Goal: Task Accomplishment & Management: Use online tool/utility

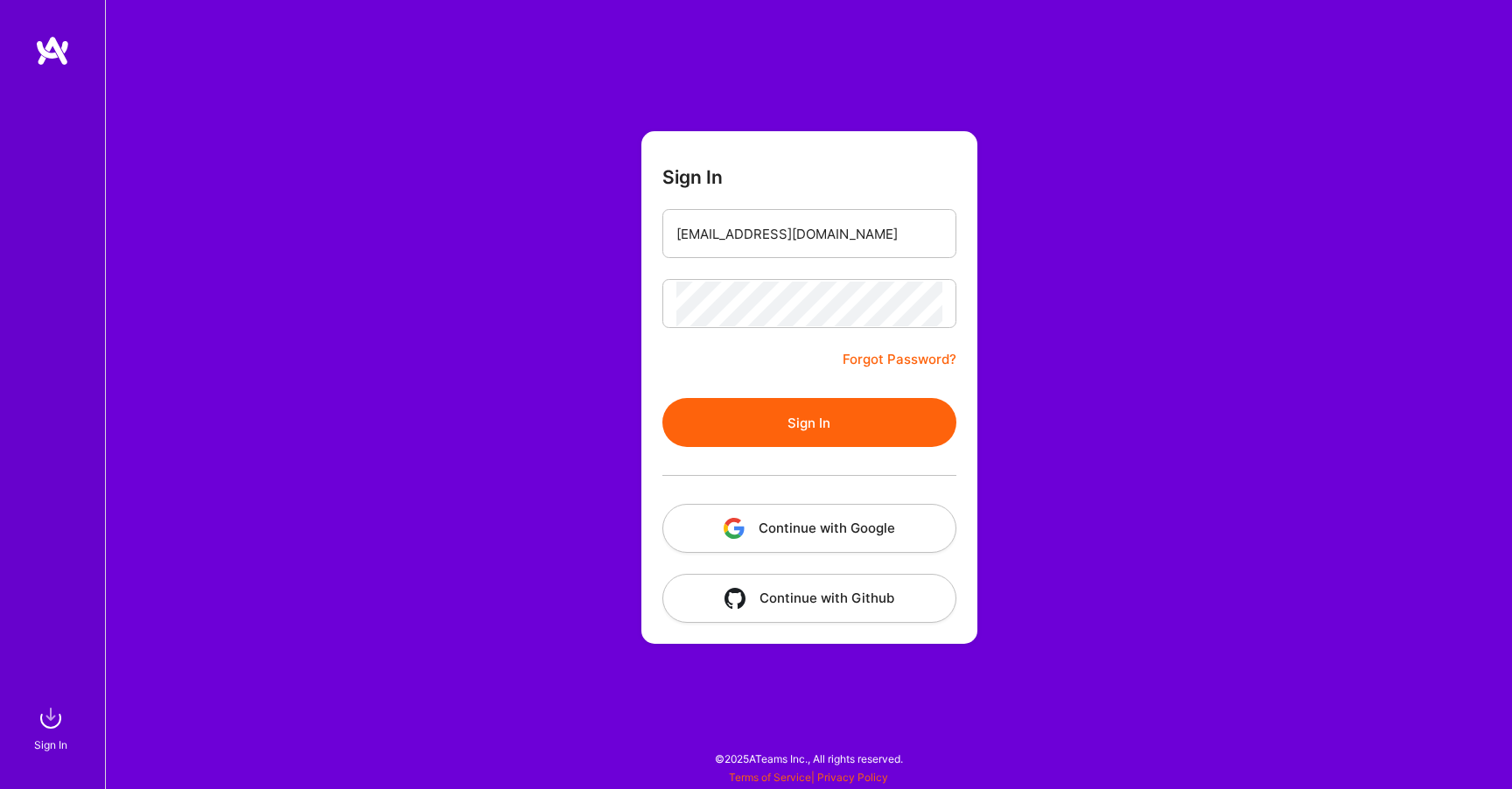
click at [785, 425] on button "Sign In" at bounding box center [810, 423] width 294 height 49
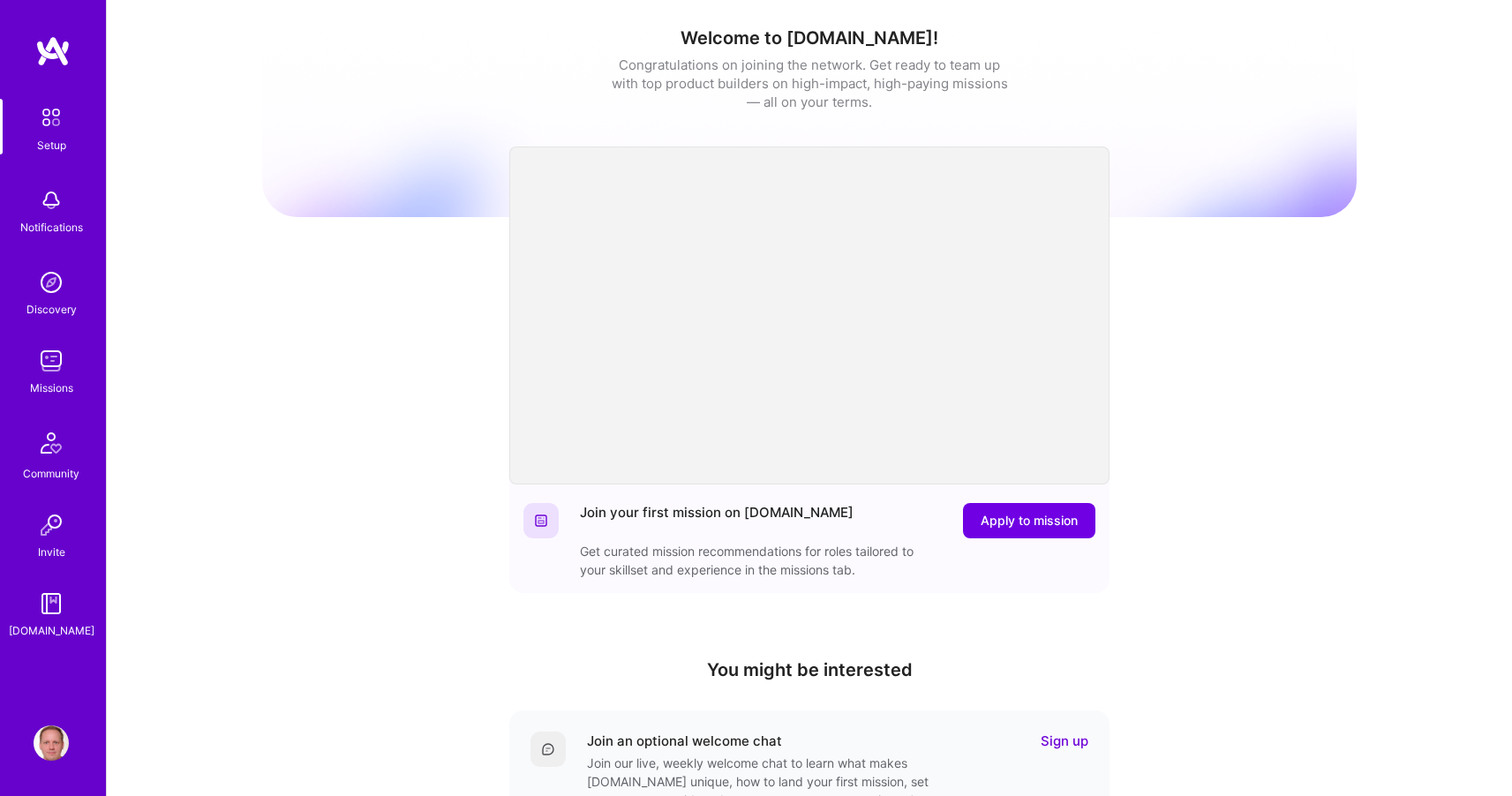
click at [39, 353] on img at bounding box center [51, 360] width 35 height 35
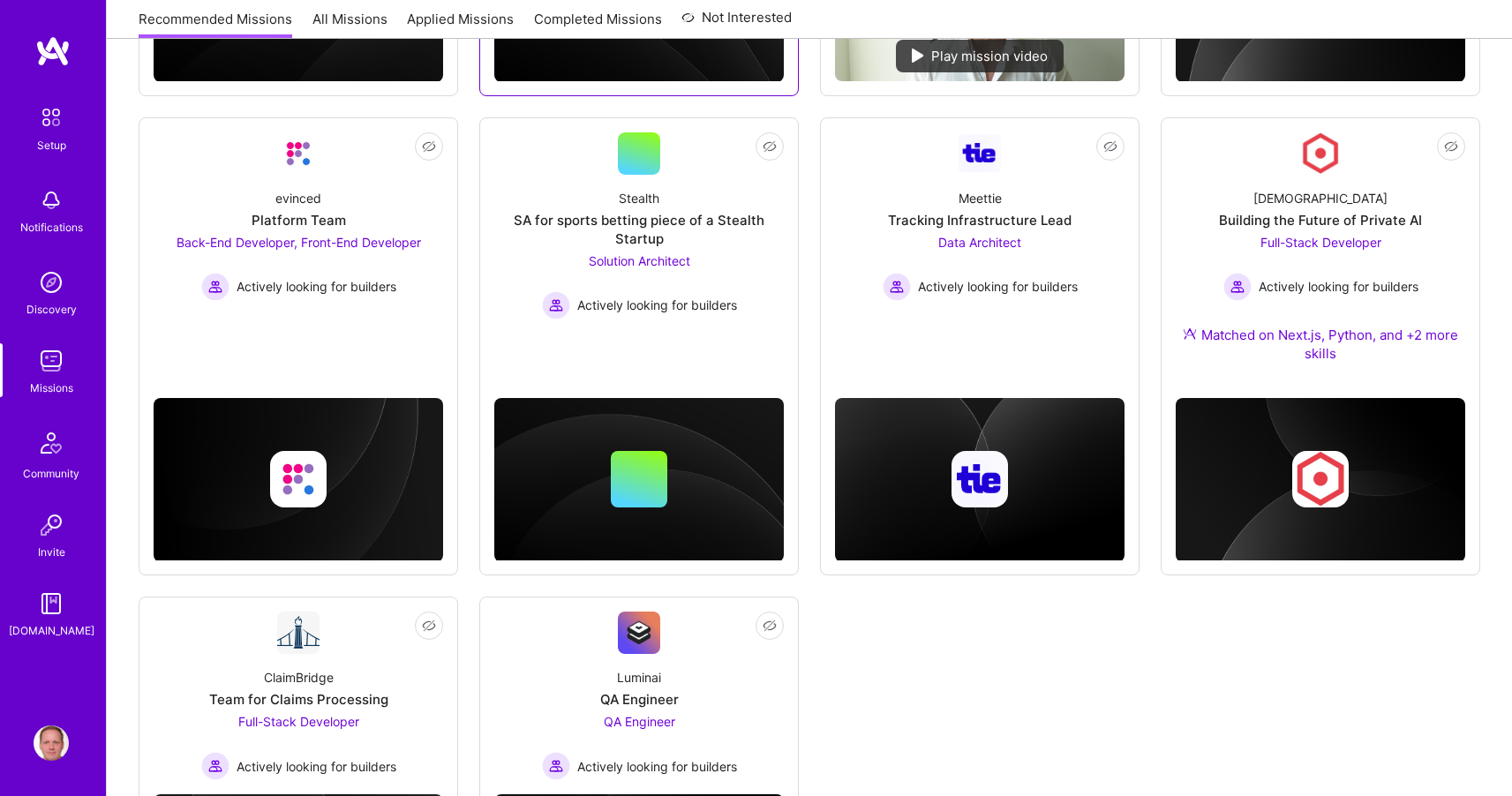
scroll to position [897, 0]
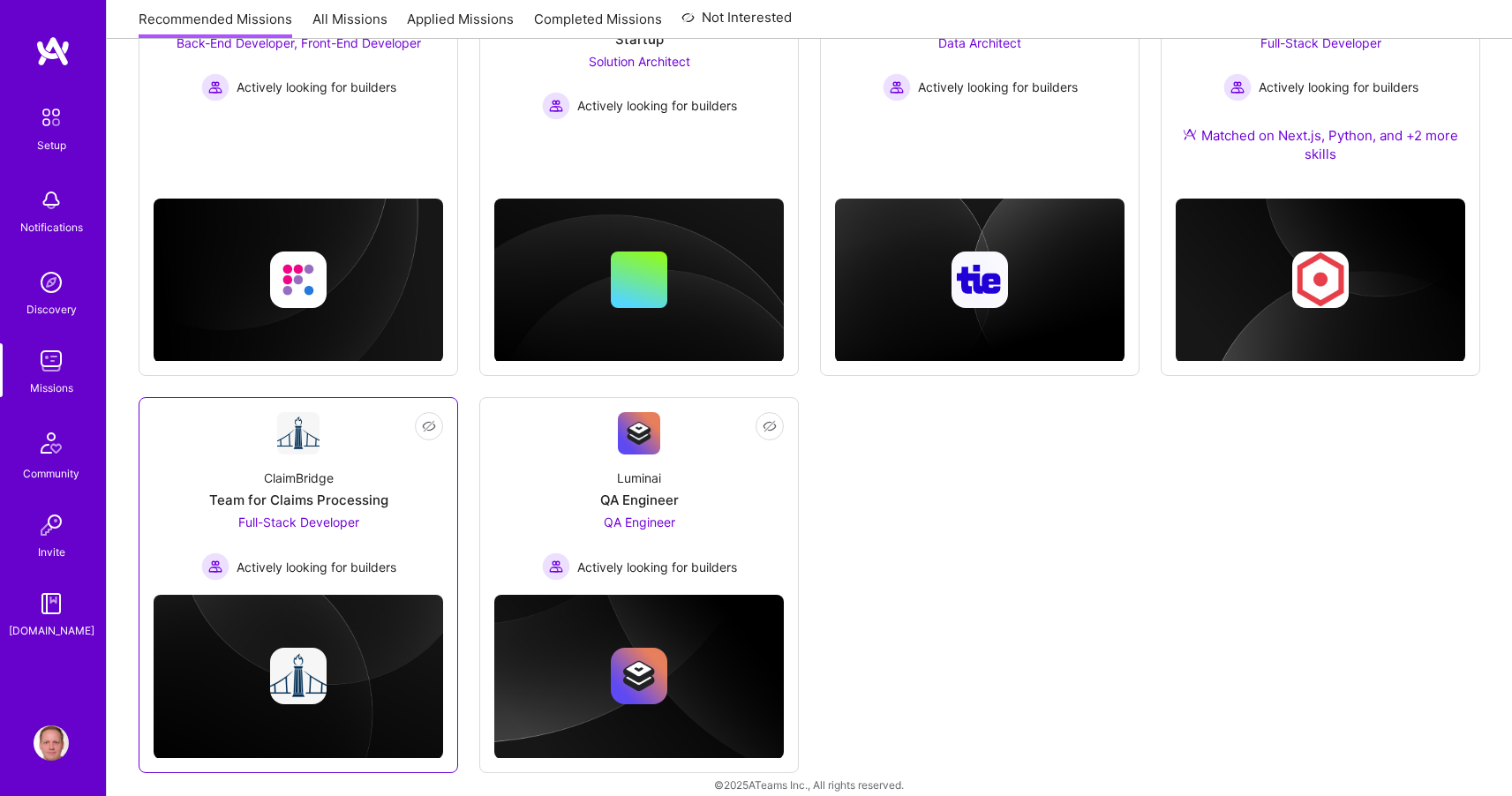
click at [307, 419] on img at bounding box center [298, 433] width 43 height 43
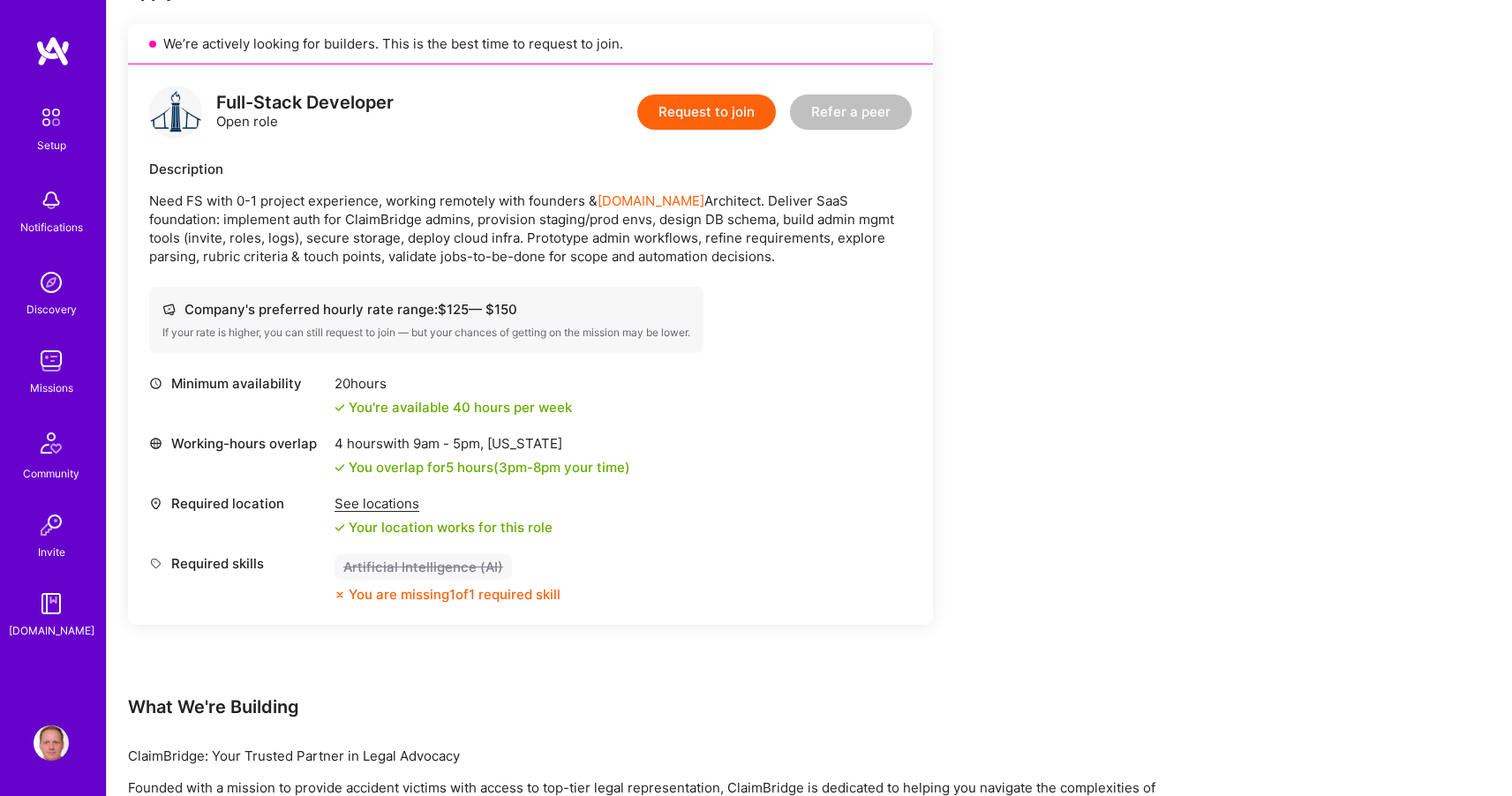
scroll to position [621, 0]
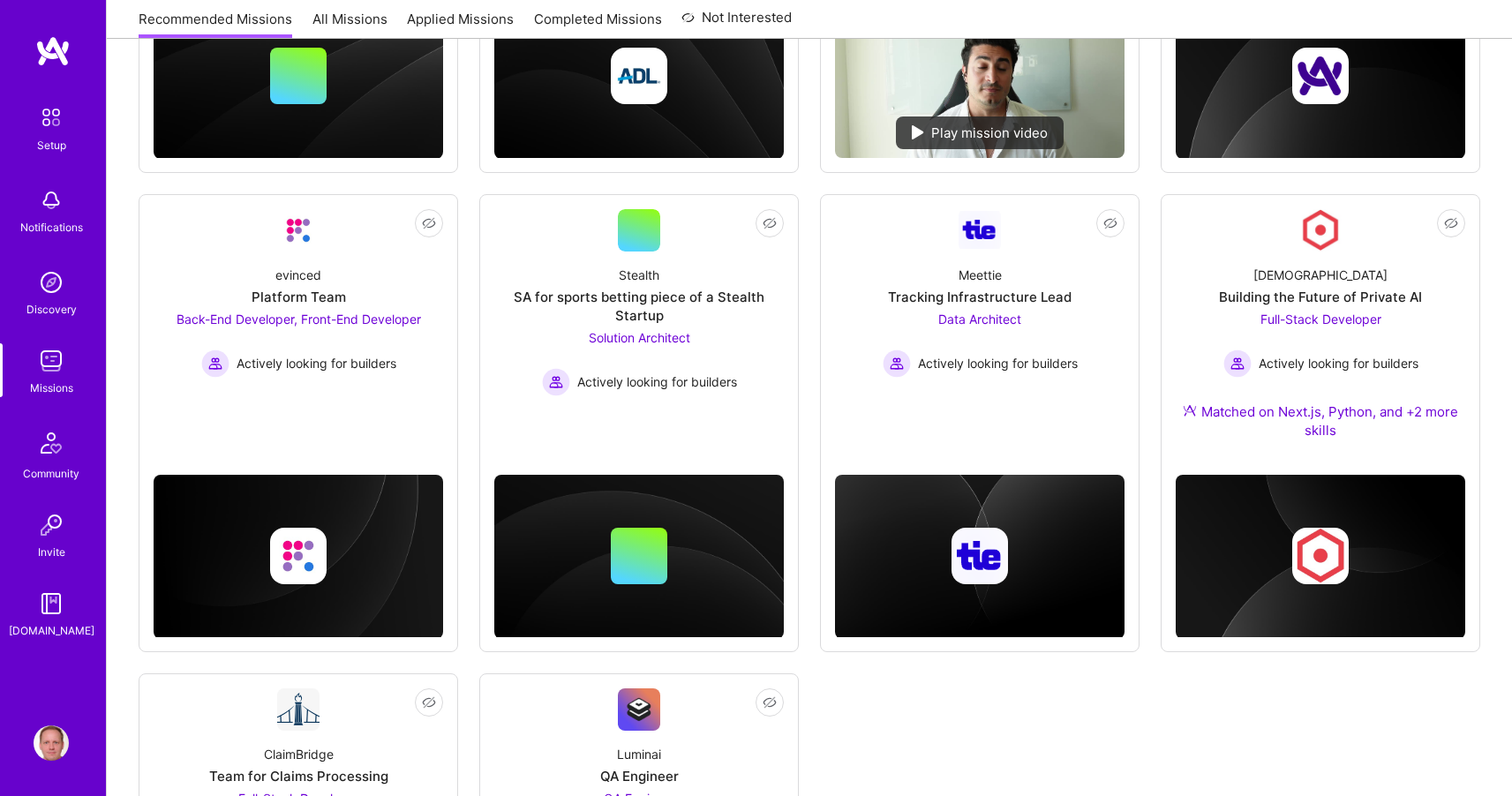
scroll to position [897, 0]
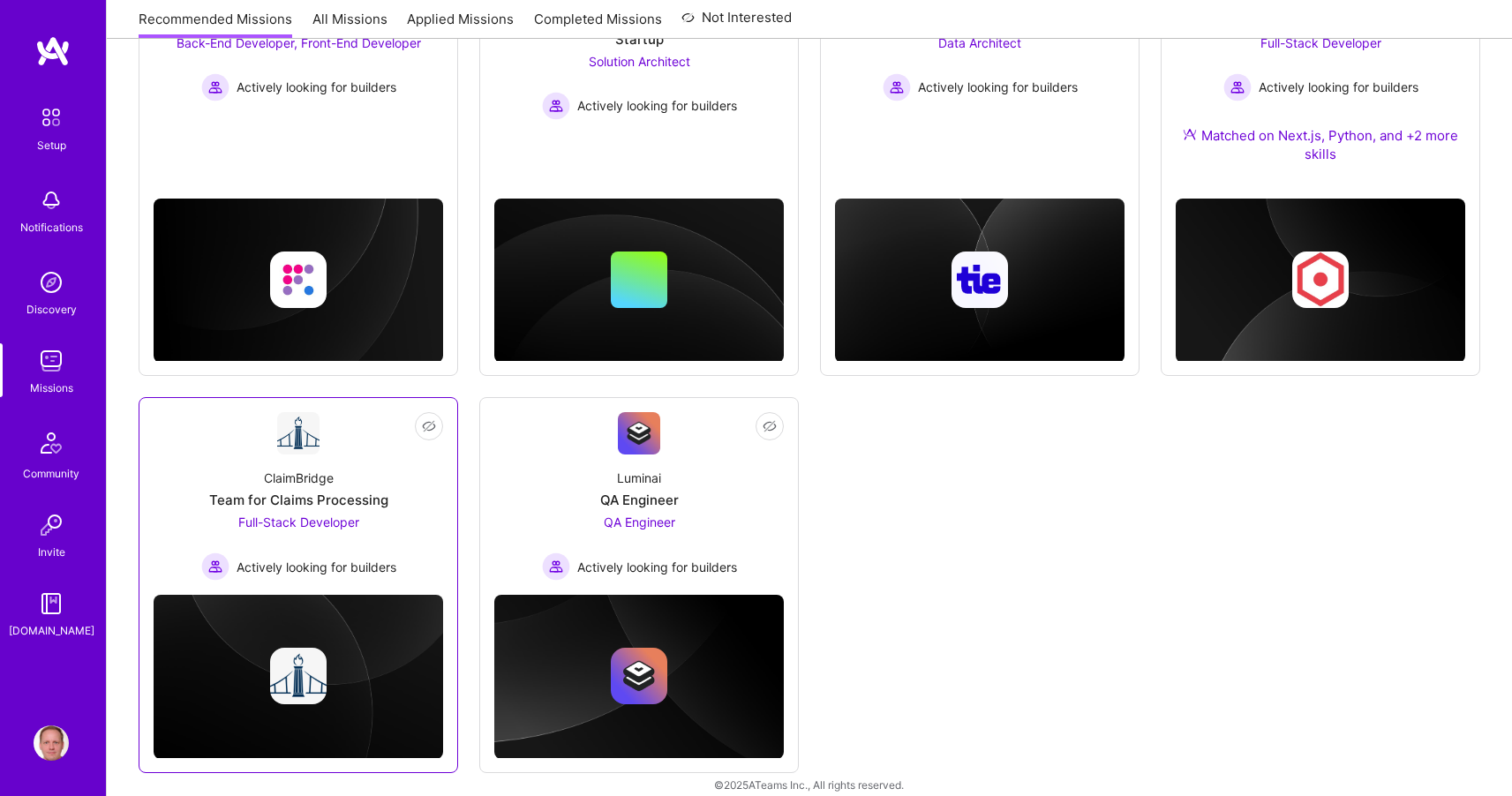
click at [348, 455] on div "ClaimBridge Team for Claims Processing Full-Stack Developer Actively looking fo…" at bounding box center [297, 517] width 289 height 126
